Goal: Task Accomplishment & Management: Use online tool/utility

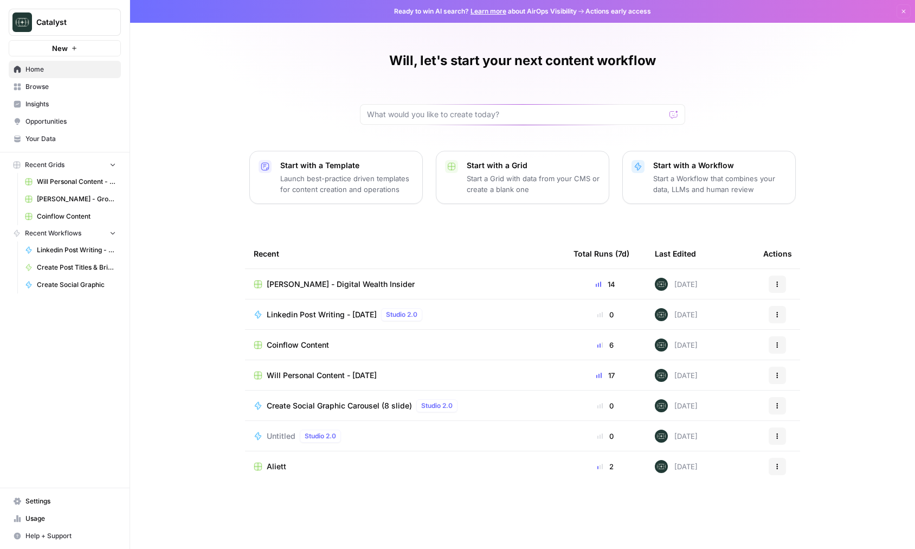
click at [787, 281] on div "Actions" at bounding box center [777, 283] width 28 height 17
click at [779, 285] on icon "button" at bounding box center [777, 284] width 7 height 7
click at [788, 308] on div "Duplicate" at bounding box center [829, 309] width 103 height 11
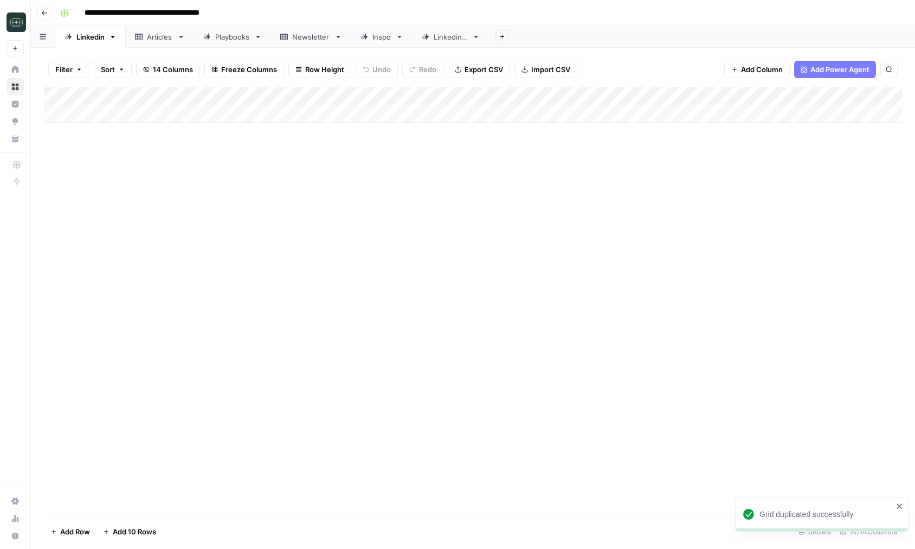
click at [185, 16] on input "**********" at bounding box center [160, 12] width 160 height 17
type input "**********"
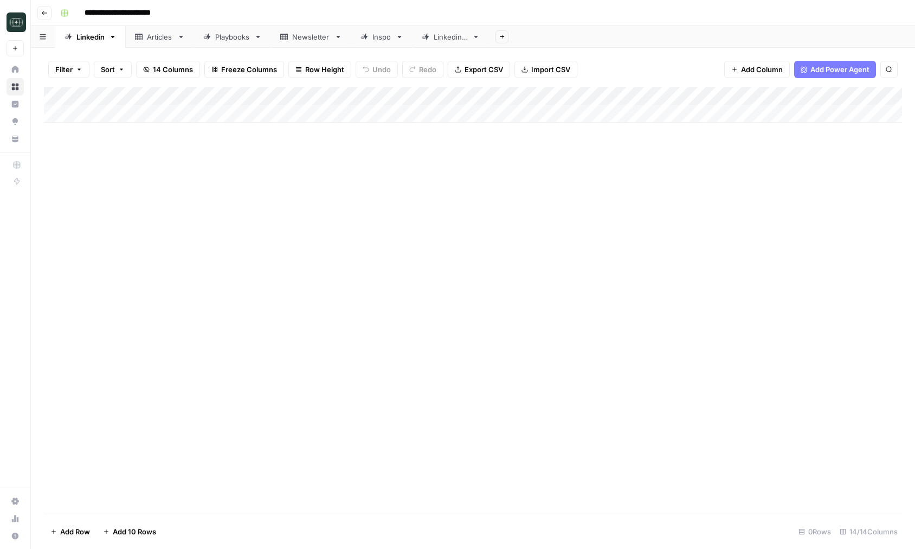
drag, startPoint x: 138, startPoint y: 10, endPoint x: 194, endPoint y: 14, distance: 55.4
click at [194, 14] on div "**********" at bounding box center [480, 12] width 848 height 17
click at [231, 16] on div "**********" at bounding box center [480, 12] width 848 height 17
click at [14, 70] on icon at bounding box center [15, 69] width 7 height 7
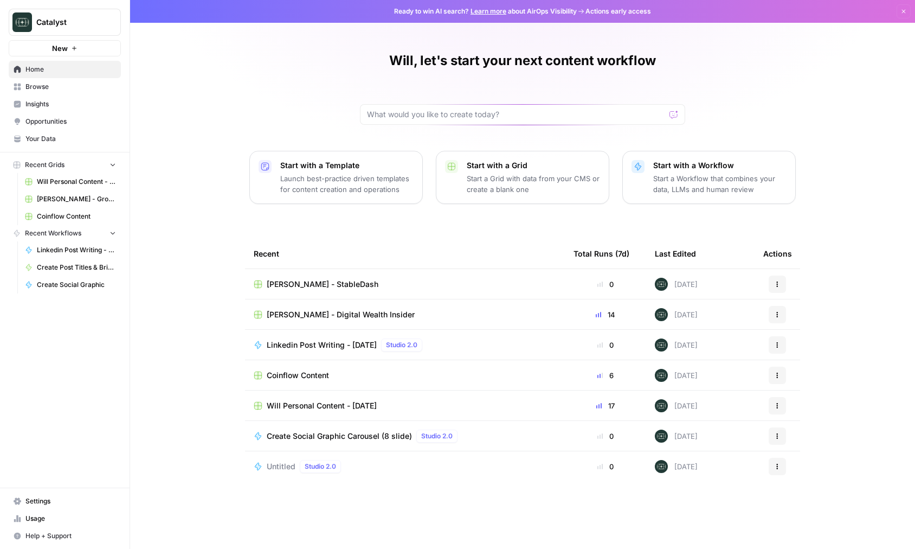
click at [45, 140] on span "Your Data" at bounding box center [70, 139] width 91 height 10
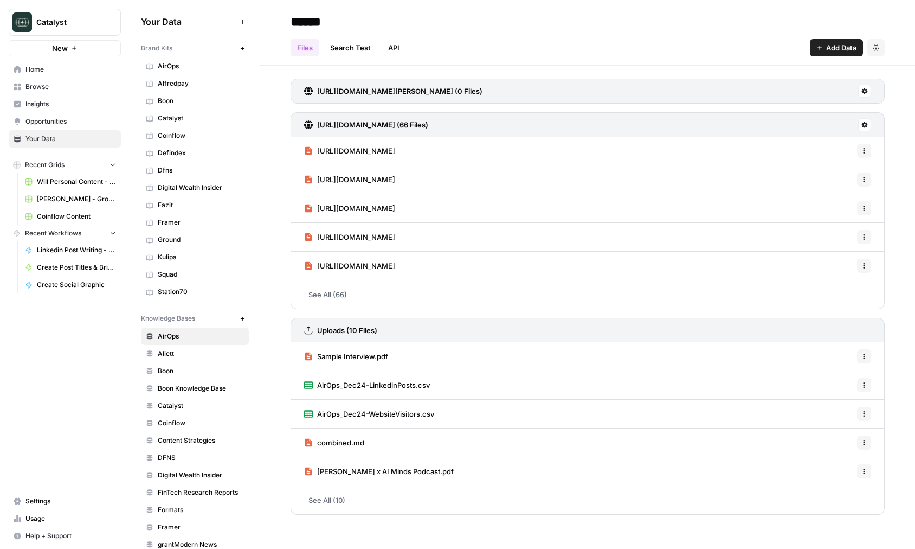
click at [243, 47] on icon "button" at bounding box center [243, 49] width 6 height 6
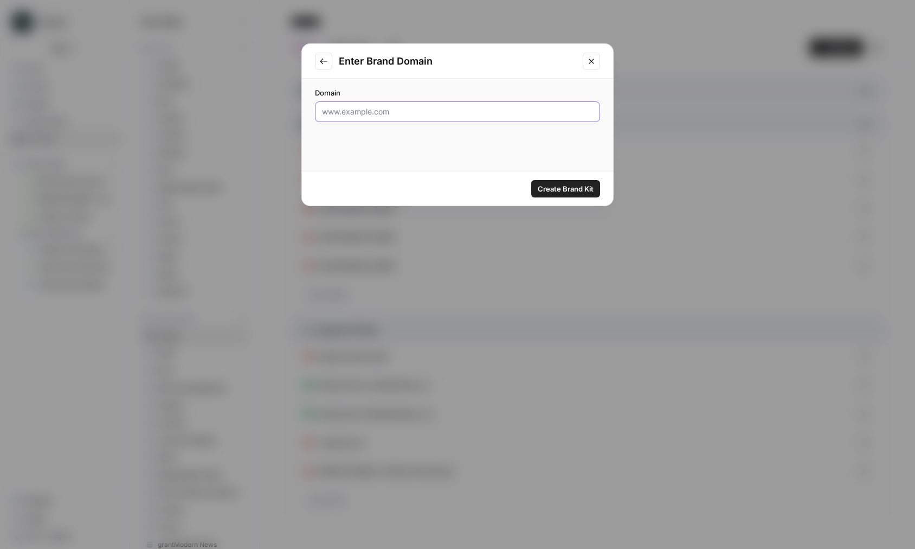
click at [365, 109] on input "Domain" at bounding box center [457, 111] width 271 height 11
paste input "[URL][DOMAIN_NAME]"
type input "[URL][DOMAIN_NAME]"
click at [571, 194] on button "Create Brand Kit" at bounding box center [565, 188] width 69 height 17
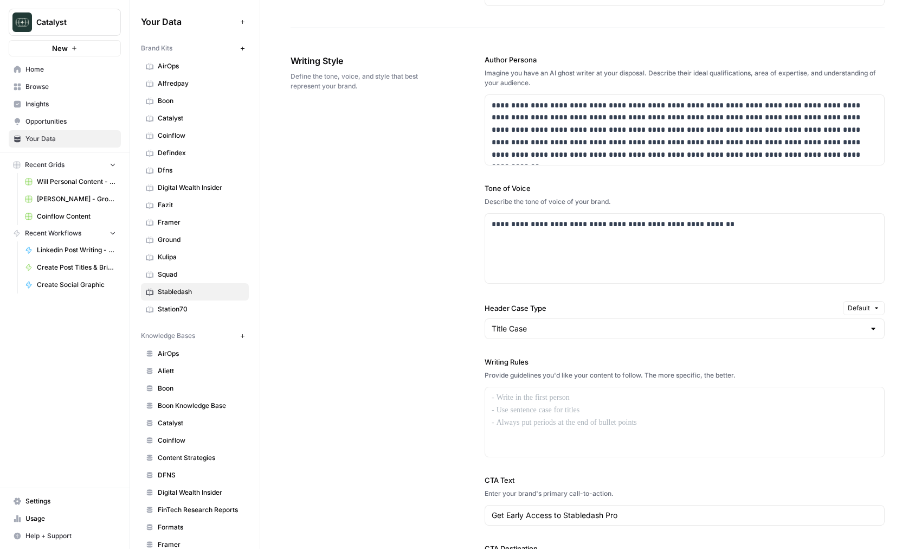
scroll to position [1028, 0]
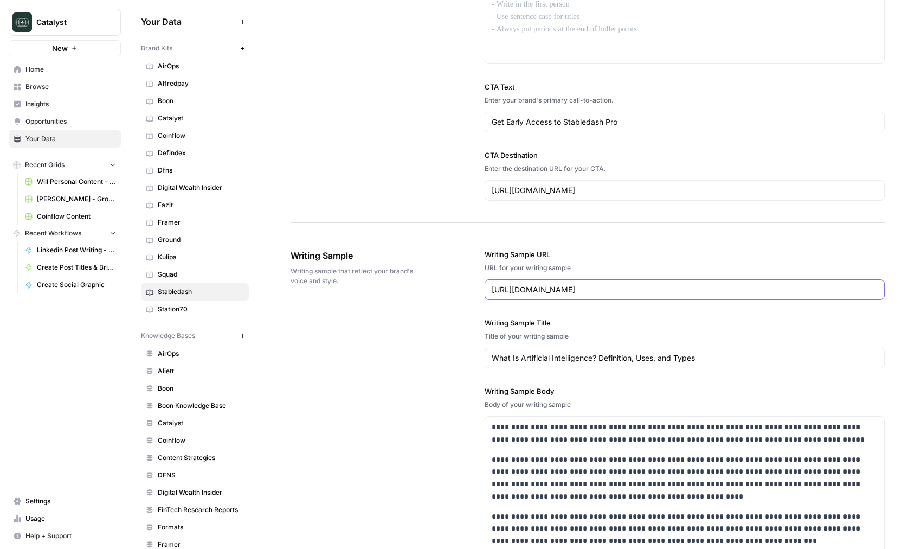
click at [681, 287] on input "[URL][DOMAIN_NAME]" at bounding box center [685, 289] width 386 height 11
click at [654, 363] on input "What Is Artificial Intelligence? Definition, Uses, and Types" at bounding box center [685, 357] width 386 height 11
click at [629, 487] on p "**********" at bounding box center [685, 477] width 386 height 49
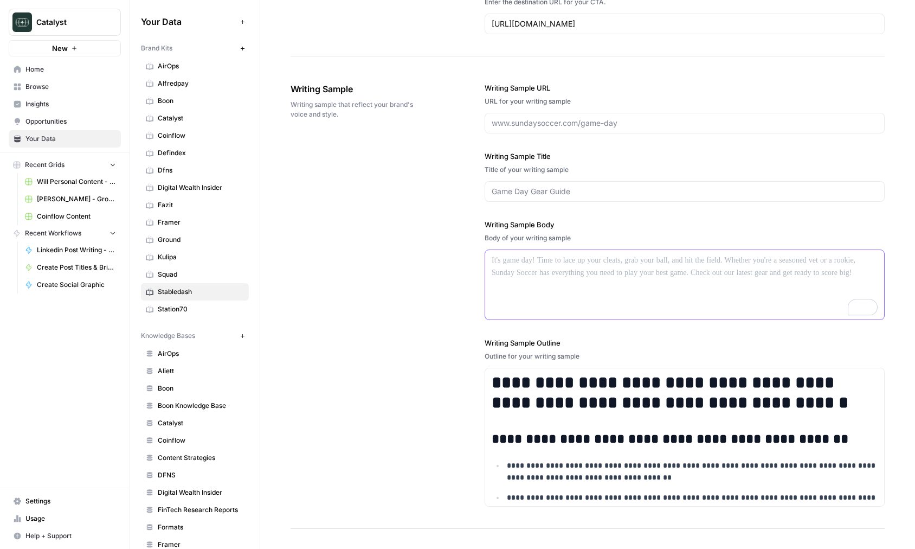
scroll to position [1200, 0]
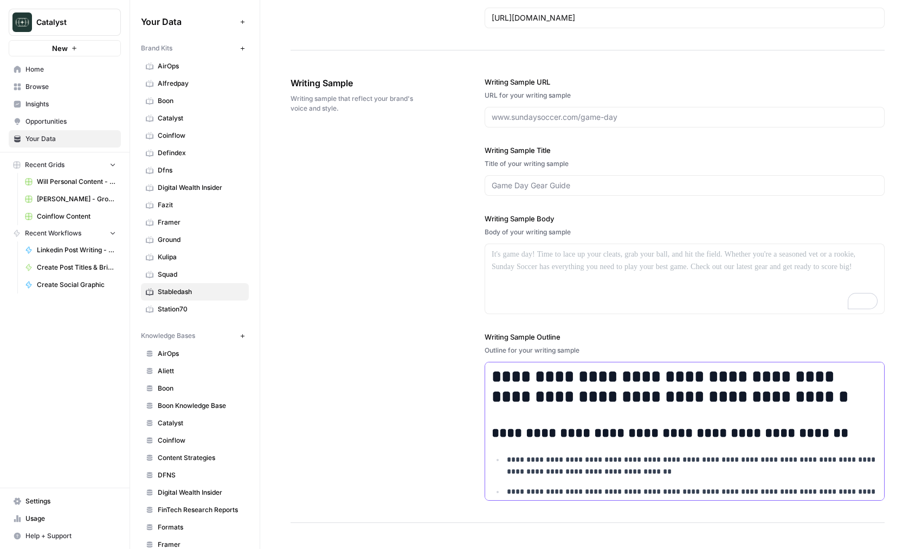
click at [644, 458] on p "**********" at bounding box center [692, 465] width 371 height 25
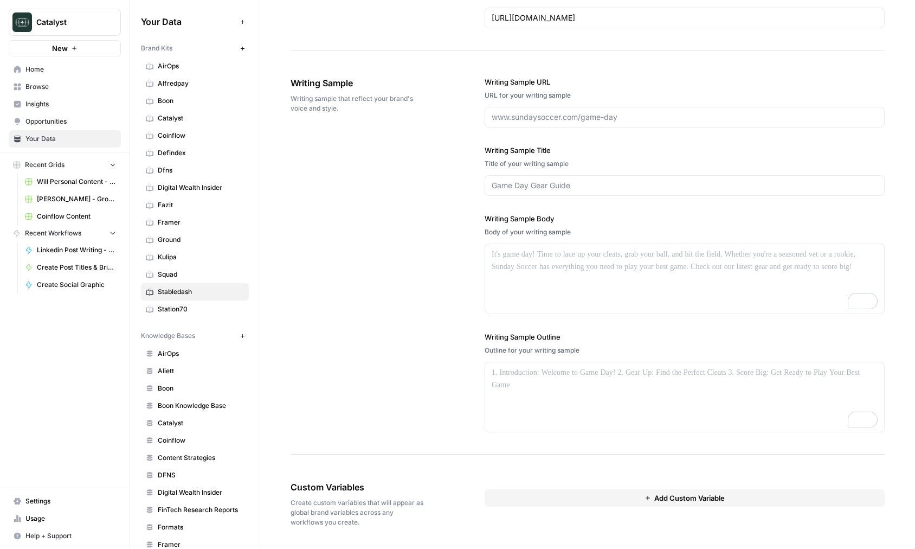
click at [401, 350] on div "Writing Sample Writing sample that reflect your brand's voice and style. Writin…" at bounding box center [588, 255] width 594 height 400
click at [622, 495] on button "Add Custom Variable" at bounding box center [685, 497] width 400 height 17
click at [595, 511] on div at bounding box center [685, 518] width 382 height 20
click at [593, 516] on input "text" at bounding box center [685, 518] width 368 height 10
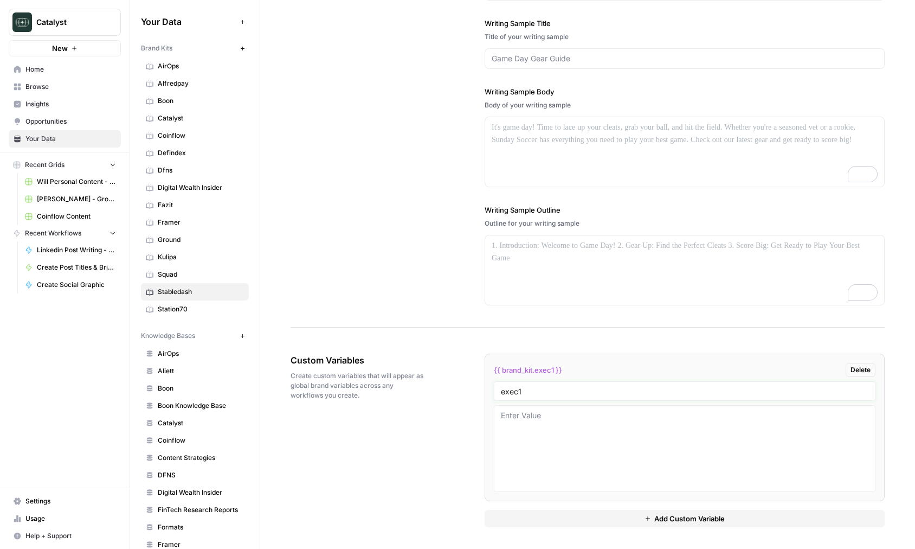
type input "exec1"
click at [517, 512] on button "Add Custom Variable" at bounding box center [685, 518] width 400 height 17
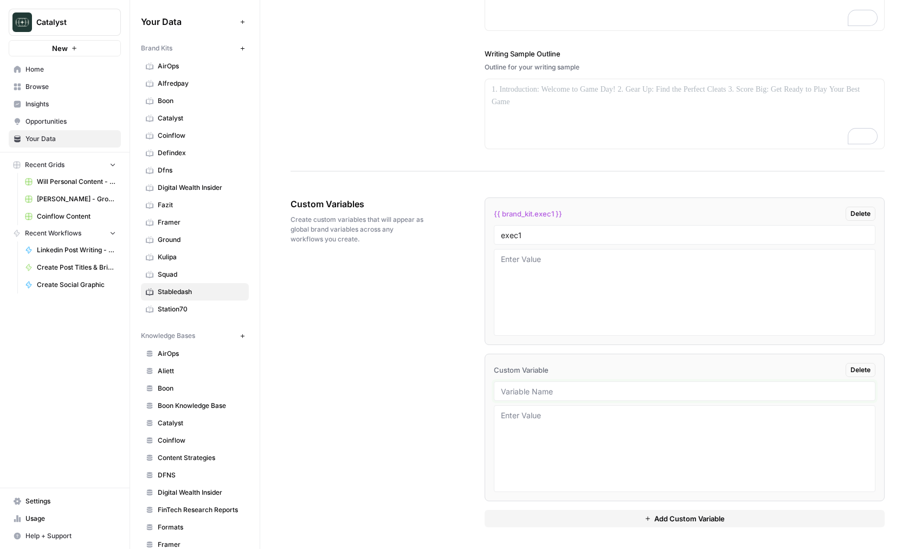
click at [542, 391] on input "text" at bounding box center [685, 391] width 368 height 10
type input "knowledge base id"
click at [439, 474] on div "Custom Variables Create custom variables that will appear as global brand varia…" at bounding box center [588, 362] width 594 height 373
click at [513, 510] on button "Add Custom Variable" at bounding box center [685, 518] width 400 height 17
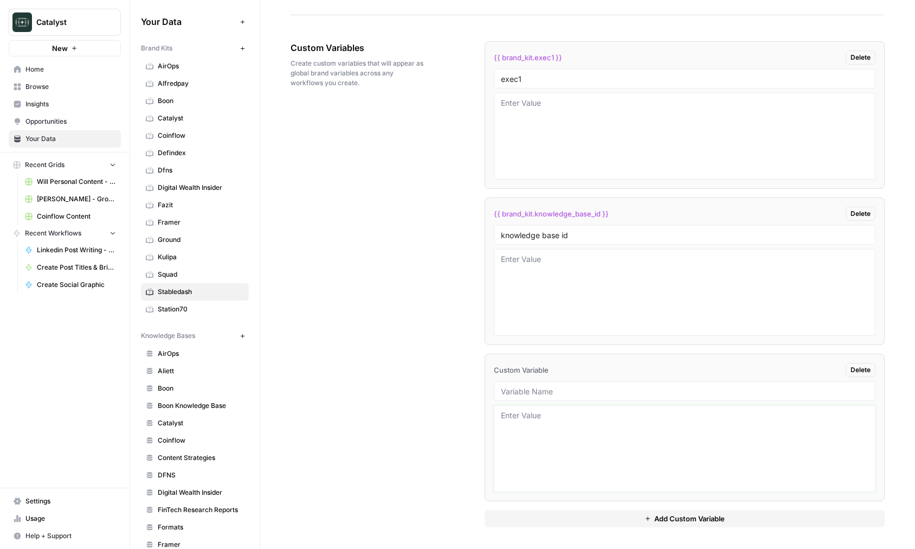
drag, startPoint x: 561, startPoint y: 465, endPoint x: 561, endPoint y: 459, distance: 6.5
click at [561, 465] on textarea at bounding box center [685, 448] width 368 height 77
click at [561, 458] on textarea at bounding box center [685, 448] width 368 height 77
click at [568, 126] on textarea at bounding box center [685, 136] width 368 height 77
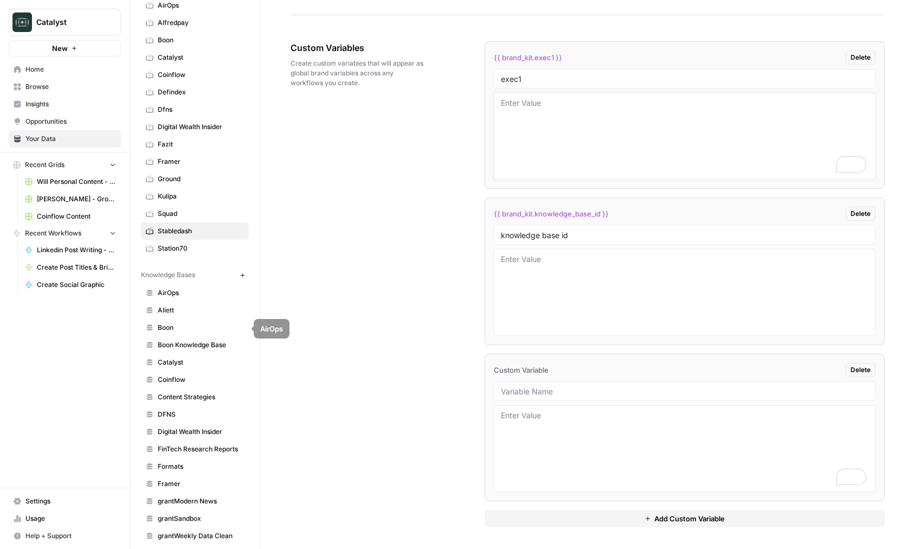
scroll to position [81, 0]
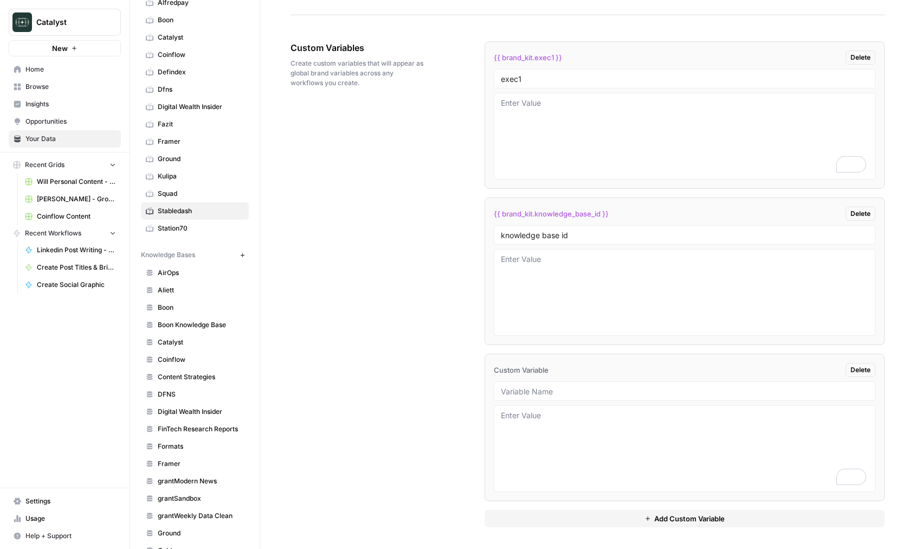
click at [240, 256] on icon "button" at bounding box center [243, 255] width 6 height 6
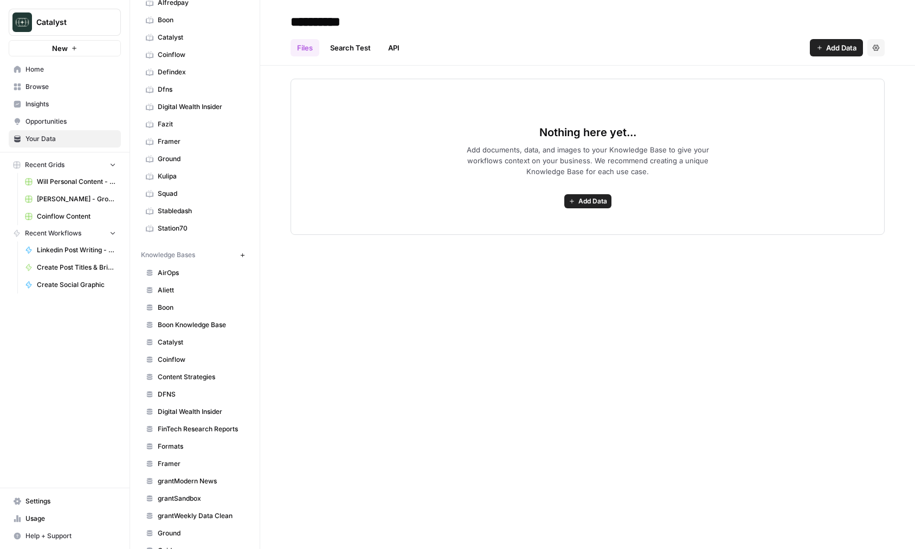
type input "**********"
click at [586, 198] on span "Add Data" at bounding box center [592, 201] width 29 height 10
click at [547, 240] on span "Web Scrape" at bounding box center [548, 240] width 99 height 11
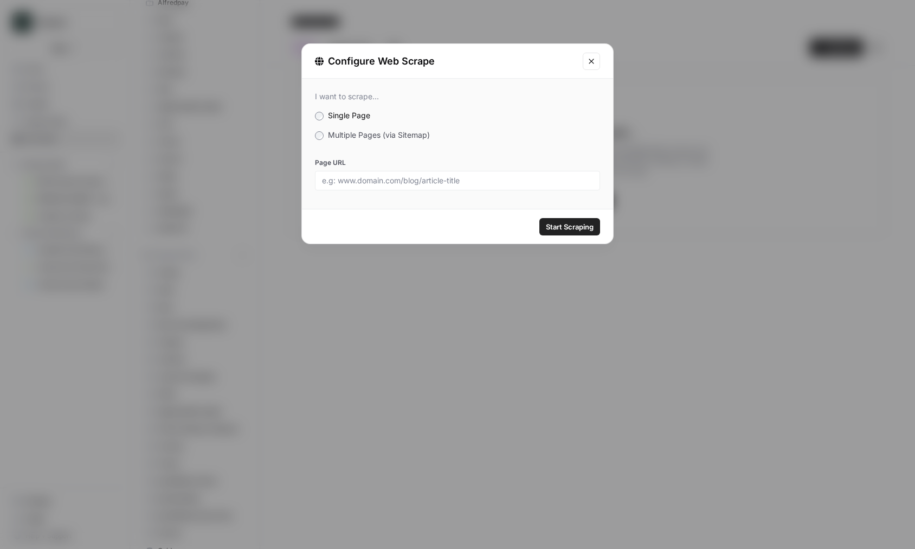
click at [394, 130] on span "Multiple Pages (via Sitemap)" at bounding box center [379, 134] width 102 height 9
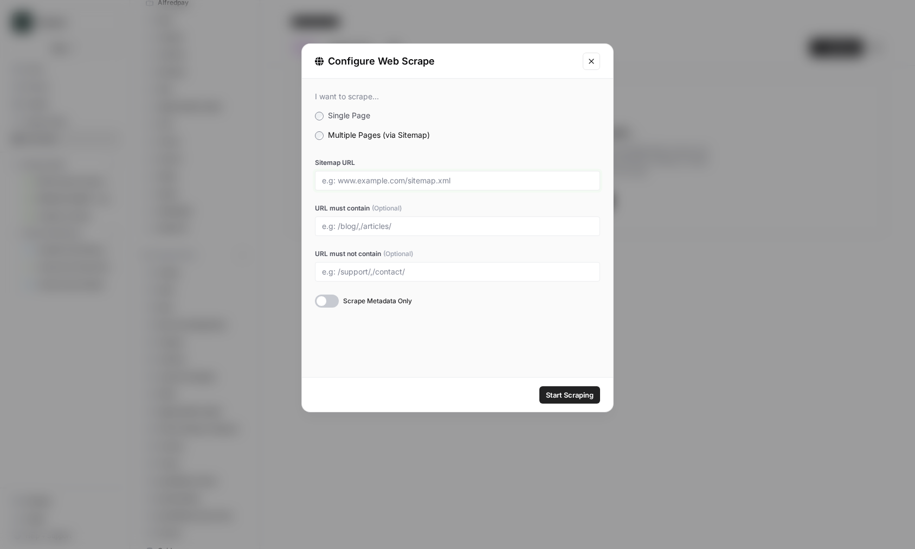
click at [381, 184] on input "Sitemap URL" at bounding box center [457, 181] width 271 height 10
paste input "[URL][DOMAIN_NAME]"
type input "[URL][DOMAIN_NAME]"
click at [566, 397] on span "Start Scraping" at bounding box center [570, 394] width 48 height 11
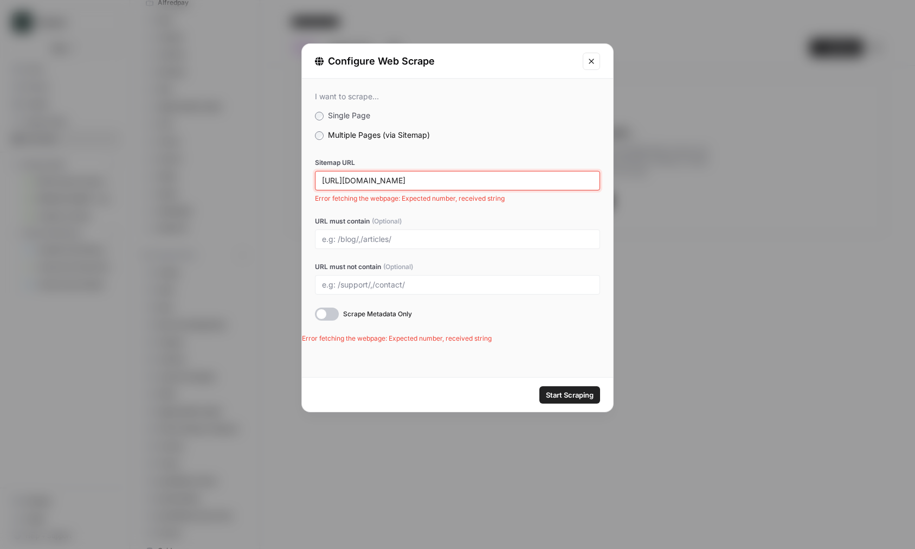
click at [420, 179] on input "[URL][DOMAIN_NAME]" at bounding box center [457, 181] width 271 height 10
click at [578, 395] on span "Start Scraping" at bounding box center [570, 394] width 48 height 11
click at [599, 58] on button "Close modal" at bounding box center [591, 61] width 17 height 17
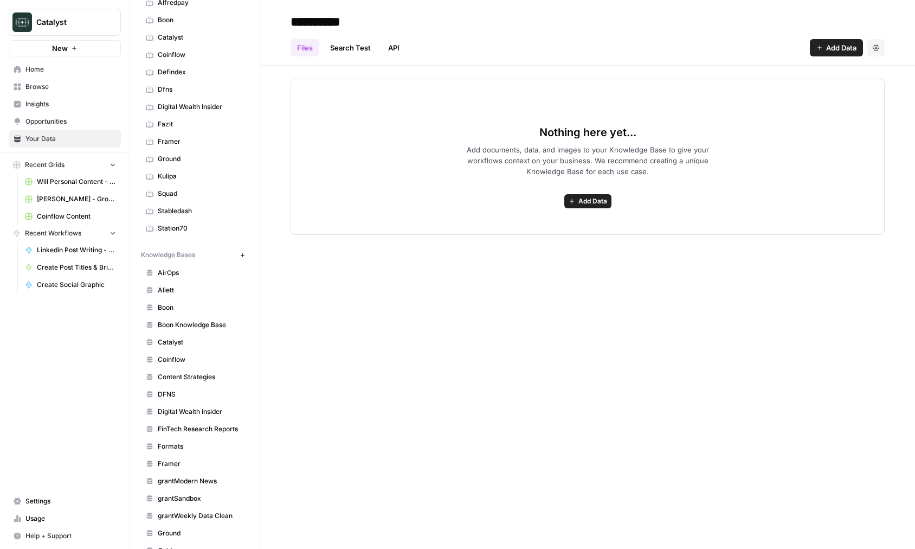
click at [847, 55] on button "Add Data" at bounding box center [836, 47] width 53 height 17
click at [804, 86] on span "Web Scrape" at bounding box center [800, 88] width 99 height 11
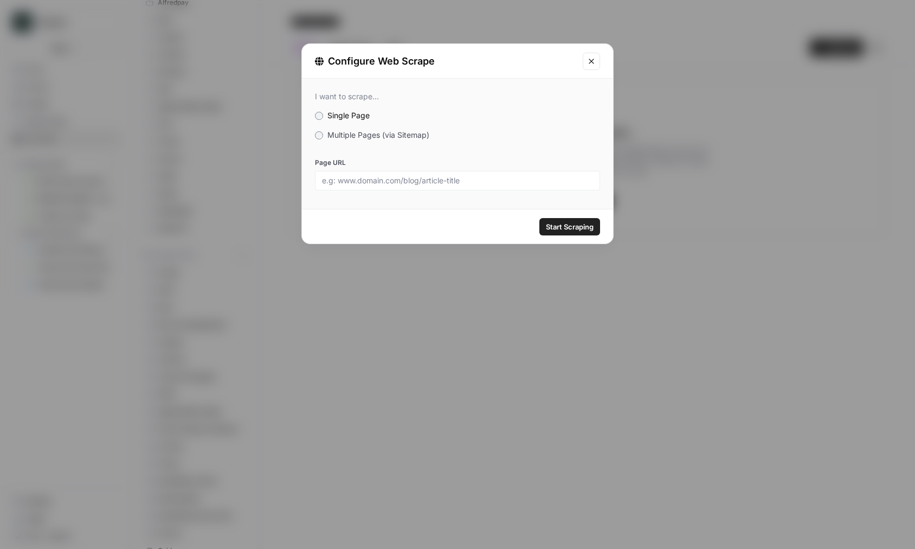
click at [401, 134] on span "Multiple Pages (via Sitemap)" at bounding box center [378, 134] width 102 height 9
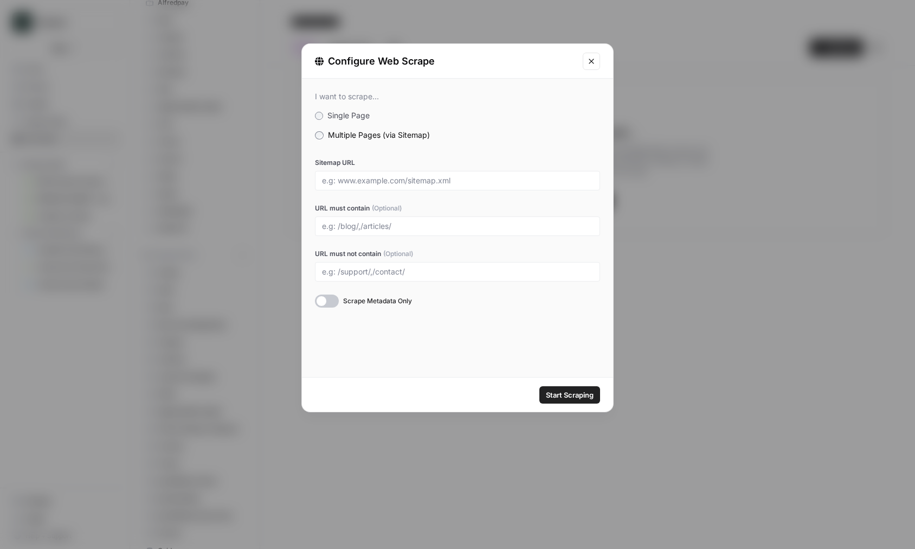
click at [397, 186] on div at bounding box center [457, 181] width 285 height 20
click at [432, 171] on div at bounding box center [457, 181] width 285 height 20
click at [421, 186] on div at bounding box center [457, 181] width 285 height 20
click at [393, 179] on input "Sitemap URL" at bounding box center [457, 181] width 271 height 10
paste input "[URL][DOMAIN_NAME]"
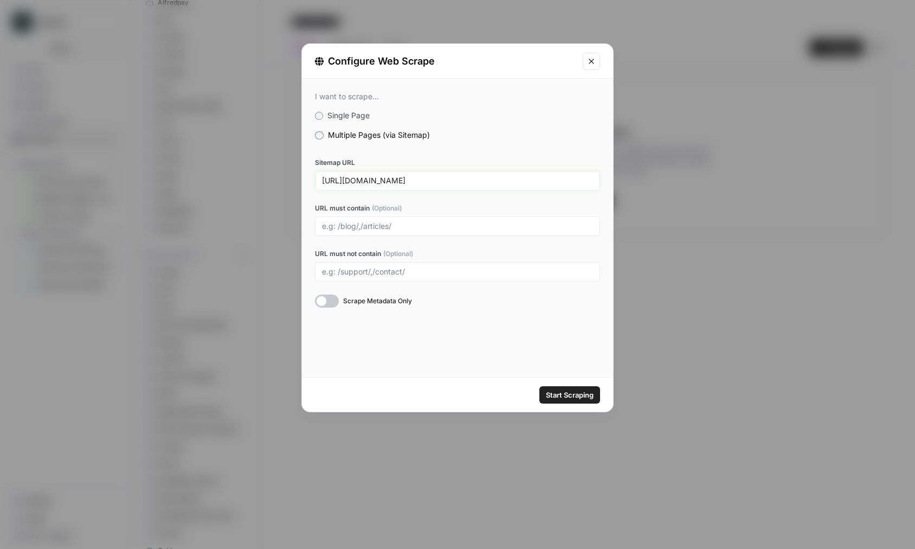
type input "[URL][DOMAIN_NAME]"
click at [572, 391] on span "Start Scraping" at bounding box center [570, 394] width 48 height 11
